Goal: Information Seeking & Learning: Learn about a topic

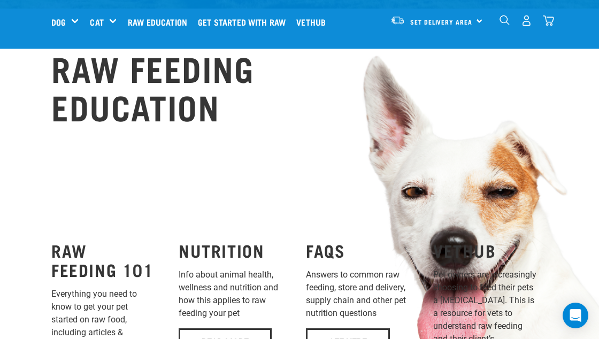
scroll to position [704, 0]
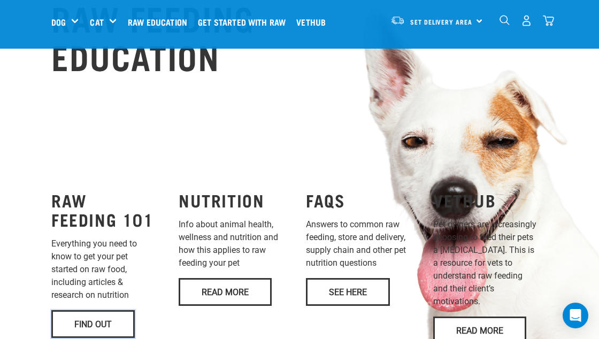
scroll to position [756, 0]
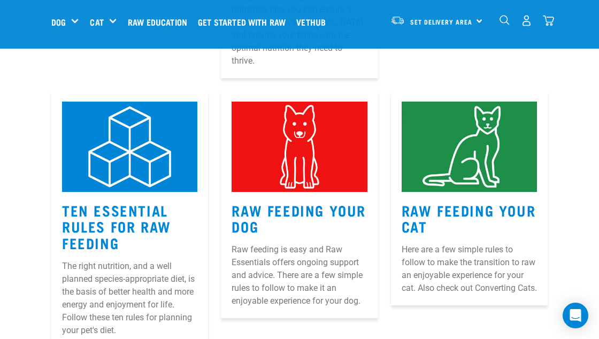
scroll to position [473, 0]
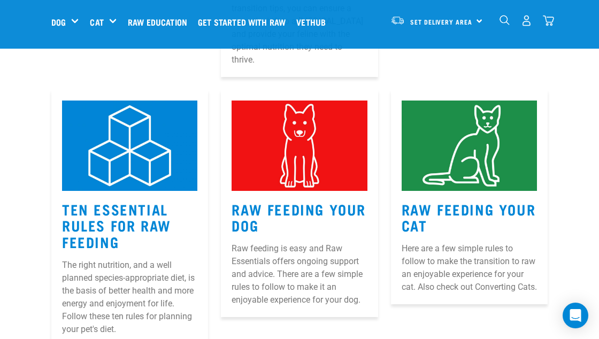
click at [296, 160] on img at bounding box center [299, 146] width 135 height 90
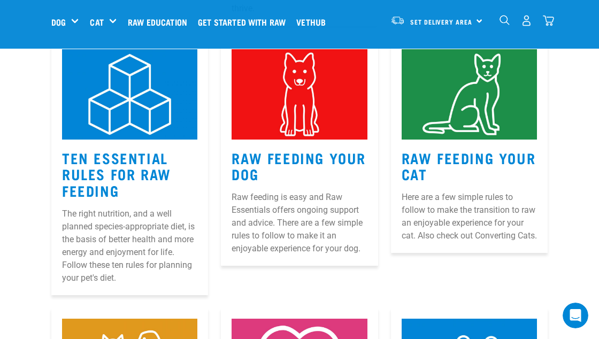
scroll to position [0, 0]
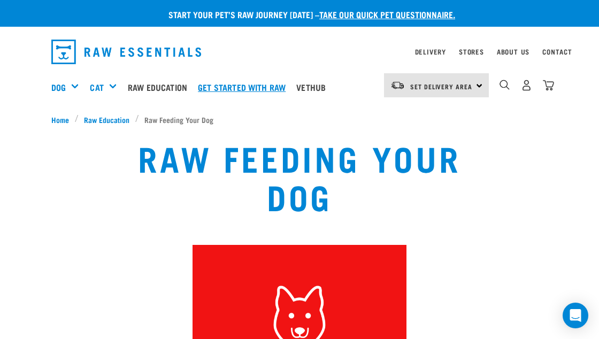
click at [266, 87] on link "Get started with Raw" at bounding box center [244, 87] width 98 height 43
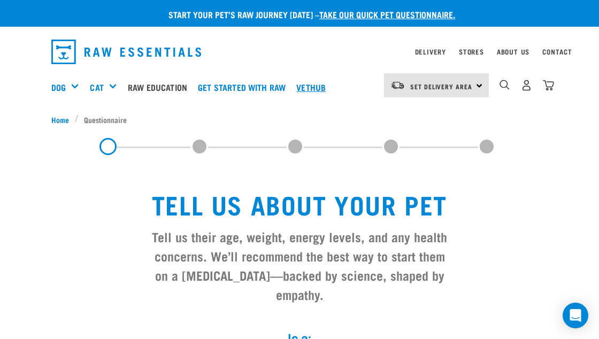
click at [320, 81] on link "Vethub" at bounding box center [314, 87] width 40 height 43
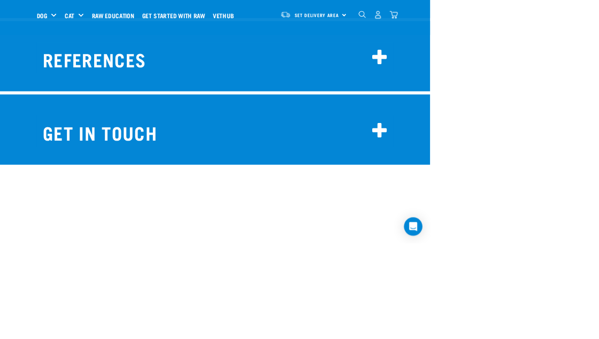
scroll to position [10618, 0]
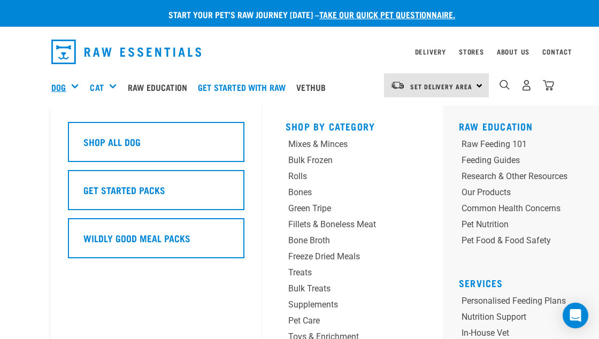
click at [55, 87] on link "Dog" at bounding box center [58, 87] width 14 height 13
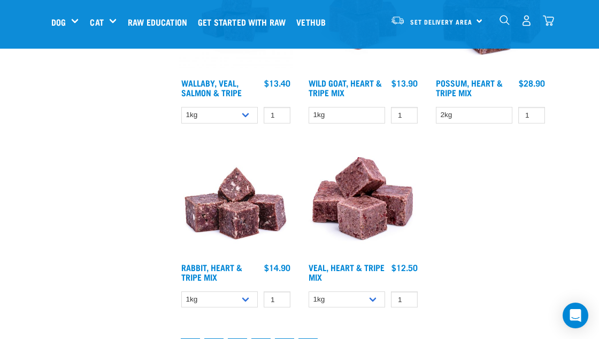
scroll to position [1967, 0]
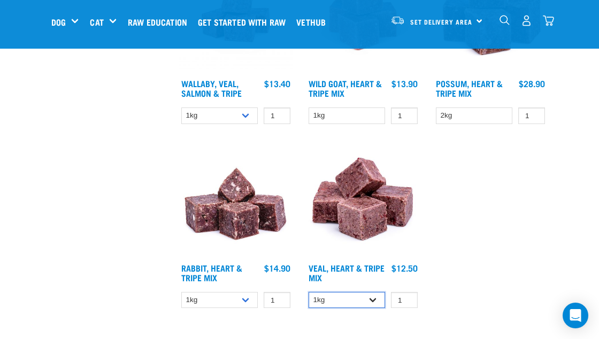
click at [374, 302] on select "1kg 3kg" at bounding box center [347, 300] width 76 height 17
select select "755"
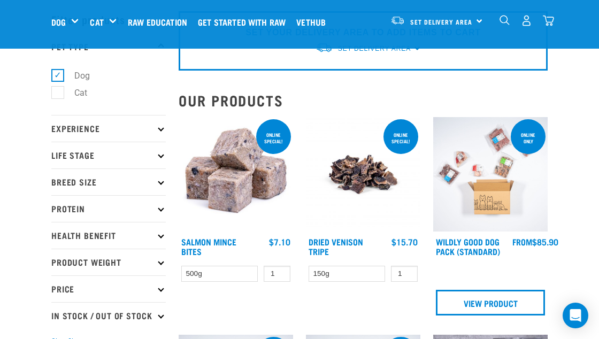
scroll to position [44, 0]
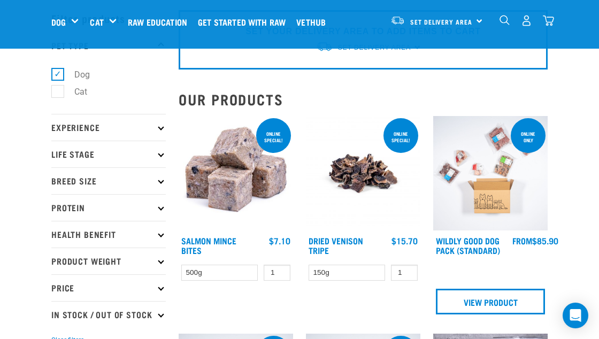
click at [162, 181] on icon at bounding box center [161, 181] width 6 height 6
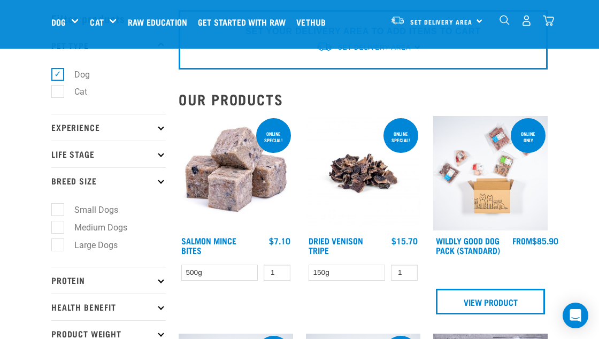
click at [131, 227] on label "Medium Dogs" at bounding box center [94, 227] width 74 height 13
click at [58, 227] on input "Medium Dogs" at bounding box center [54, 225] width 7 height 7
click at [117, 225] on label "Medium Dogs" at bounding box center [94, 227] width 74 height 13
click at [58, 225] on input "Medium Dogs" at bounding box center [54, 225] width 7 height 7
checkbox input "false"
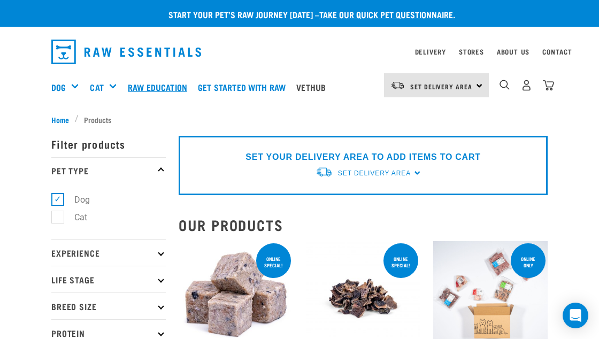
click at [161, 82] on link "Raw Education" at bounding box center [160, 87] width 70 height 43
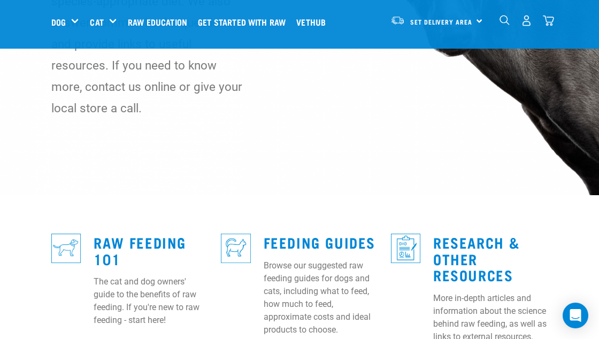
scroll to position [152, 0]
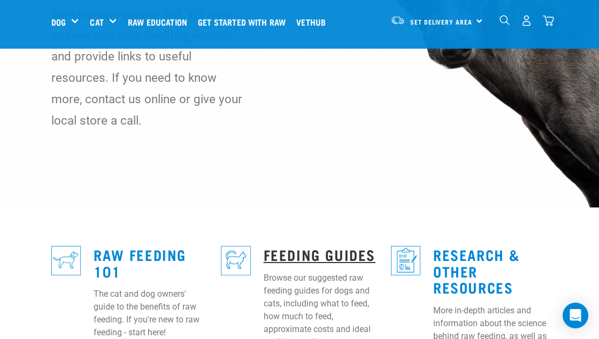
click at [326, 250] on link "Feeding Guides" at bounding box center [320, 254] width 112 height 8
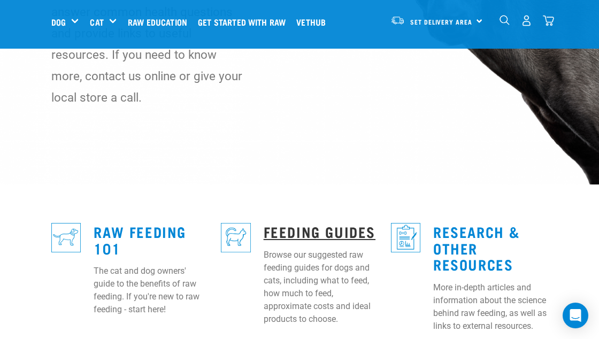
scroll to position [203, 0]
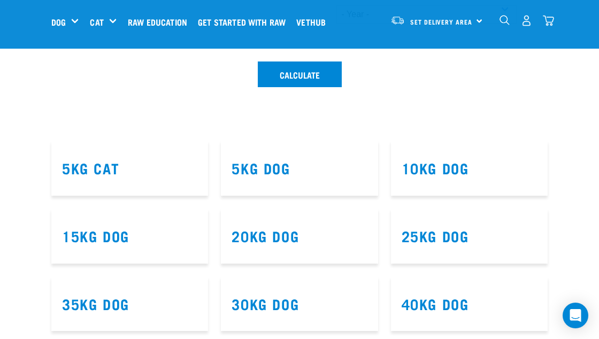
scroll to position [529, 0]
click at [337, 238] on h3 "20kg Dog" at bounding box center [299, 236] width 135 height 17
click at [297, 234] on link "20kg Dog" at bounding box center [265, 236] width 67 height 8
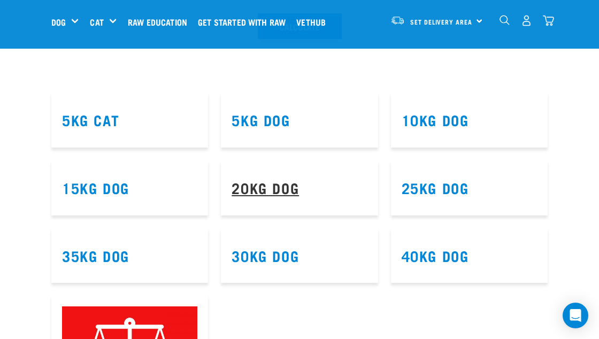
scroll to position [581, 0]
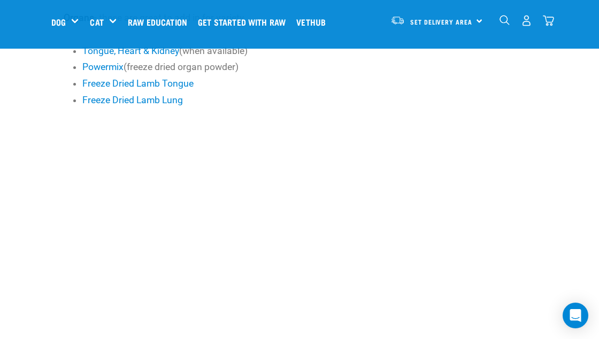
scroll to position [853, 0]
